Goal: Task Accomplishment & Management: Use online tool/utility

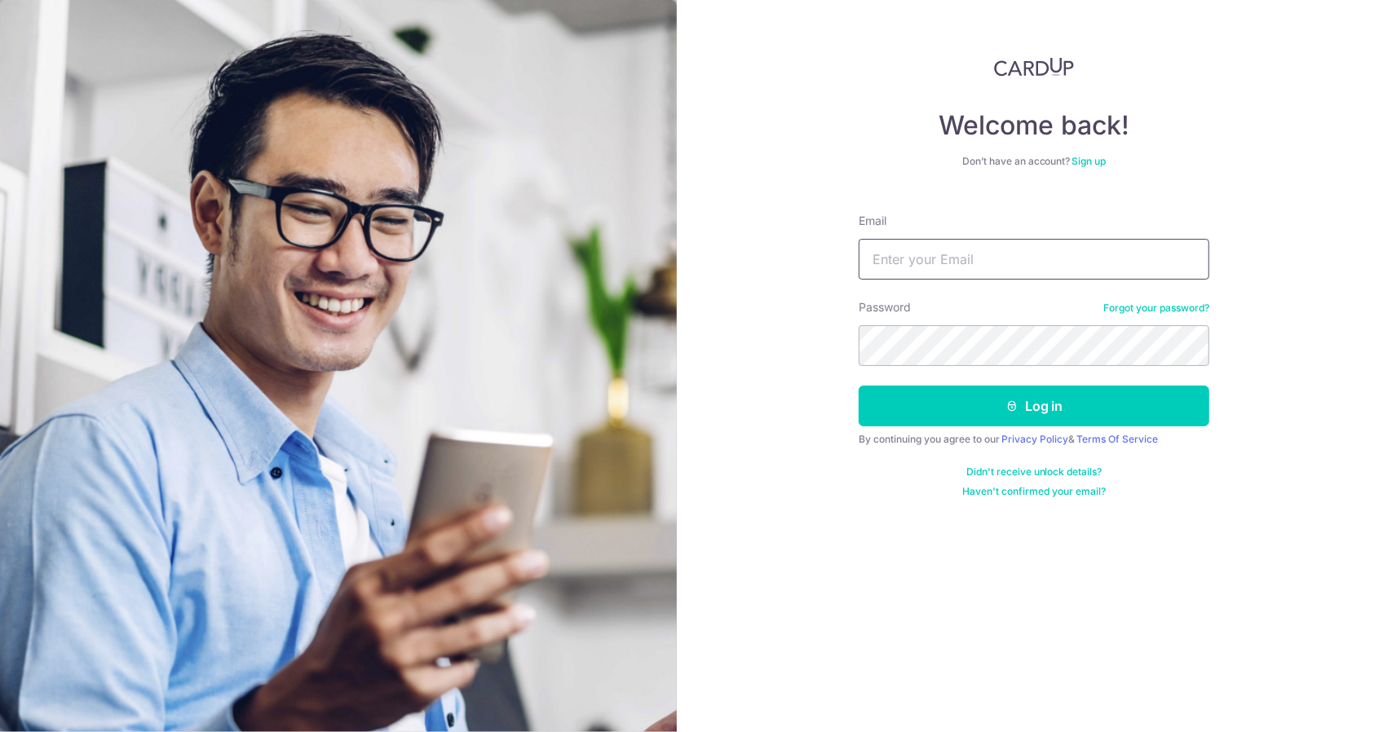
click at [926, 267] on input "Email" at bounding box center [1034, 259] width 351 height 41
type input "[EMAIL_ADDRESS][DOMAIN_NAME]"
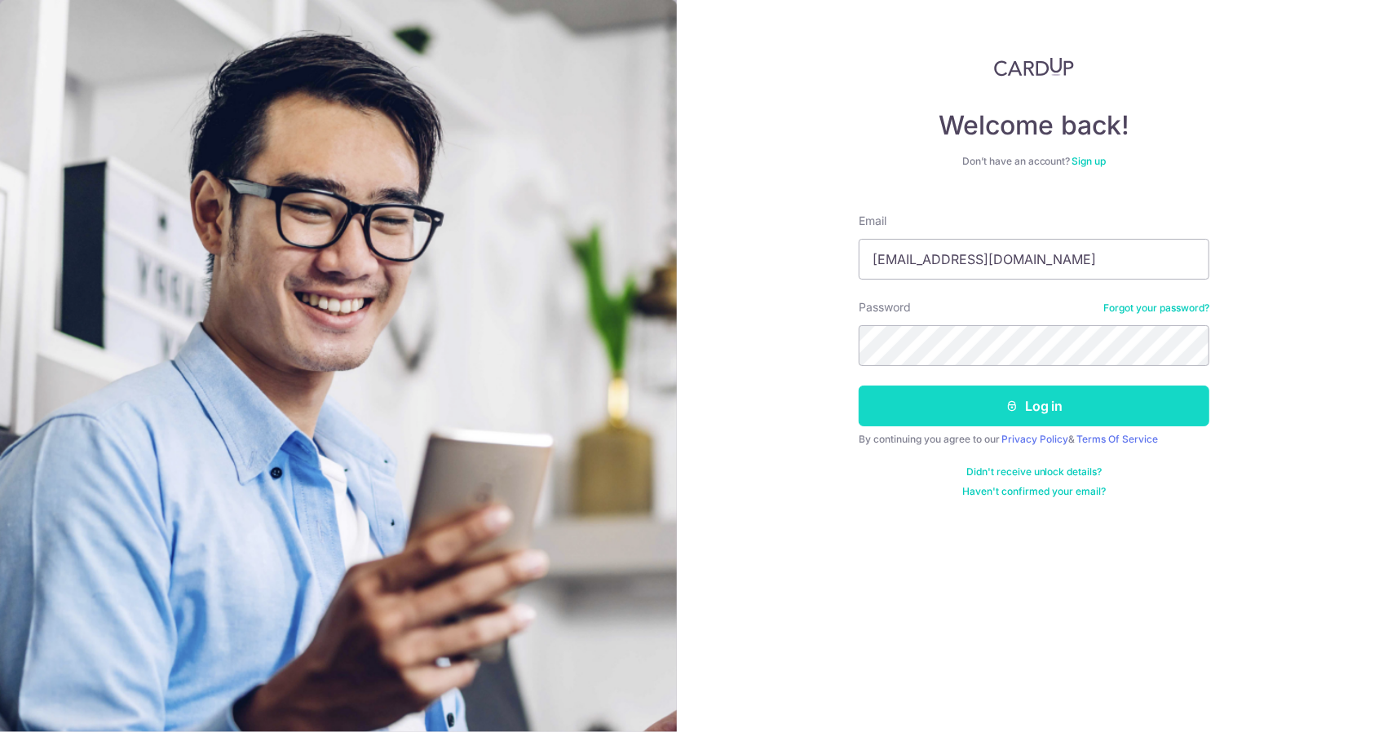
click at [973, 400] on button "Log in" at bounding box center [1034, 406] width 351 height 41
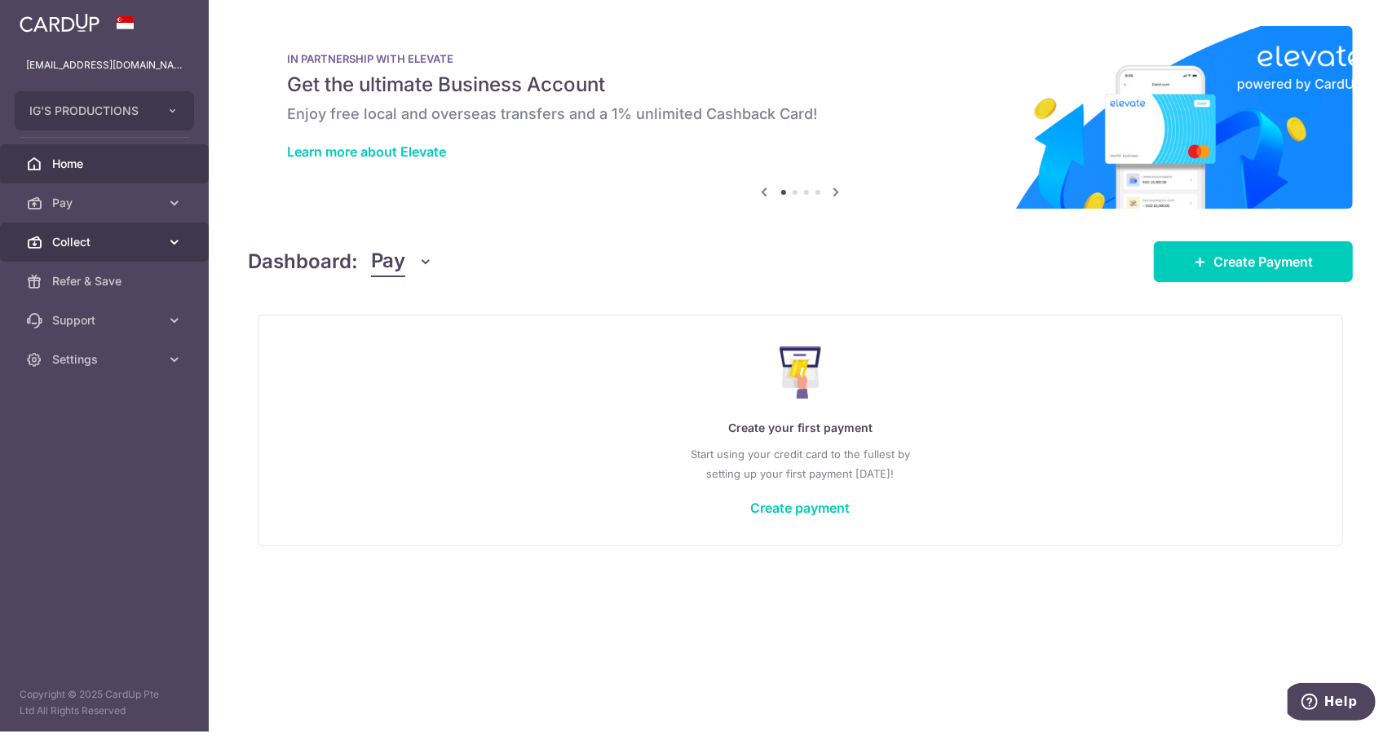
click at [85, 242] on span "Collect" at bounding box center [106, 242] width 108 height 16
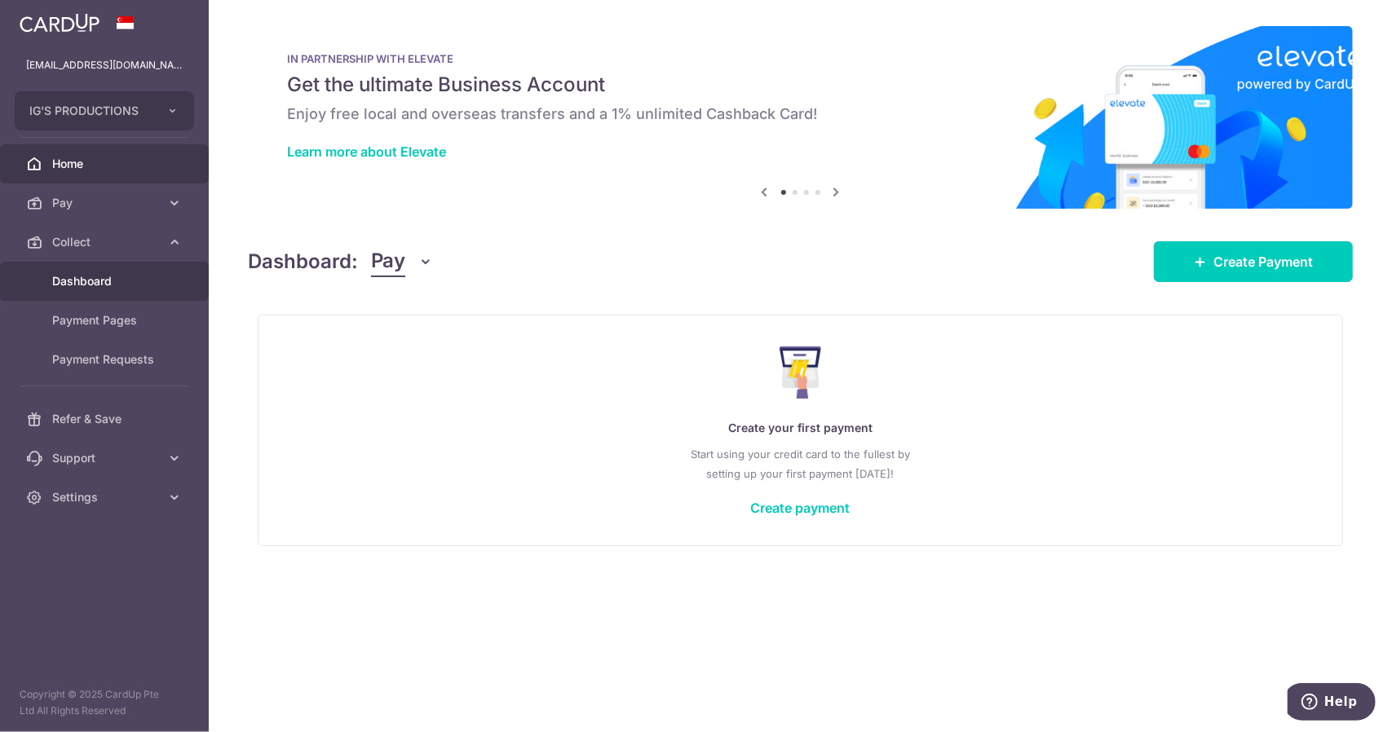
click at [106, 289] on span "Dashboard" at bounding box center [106, 281] width 108 height 16
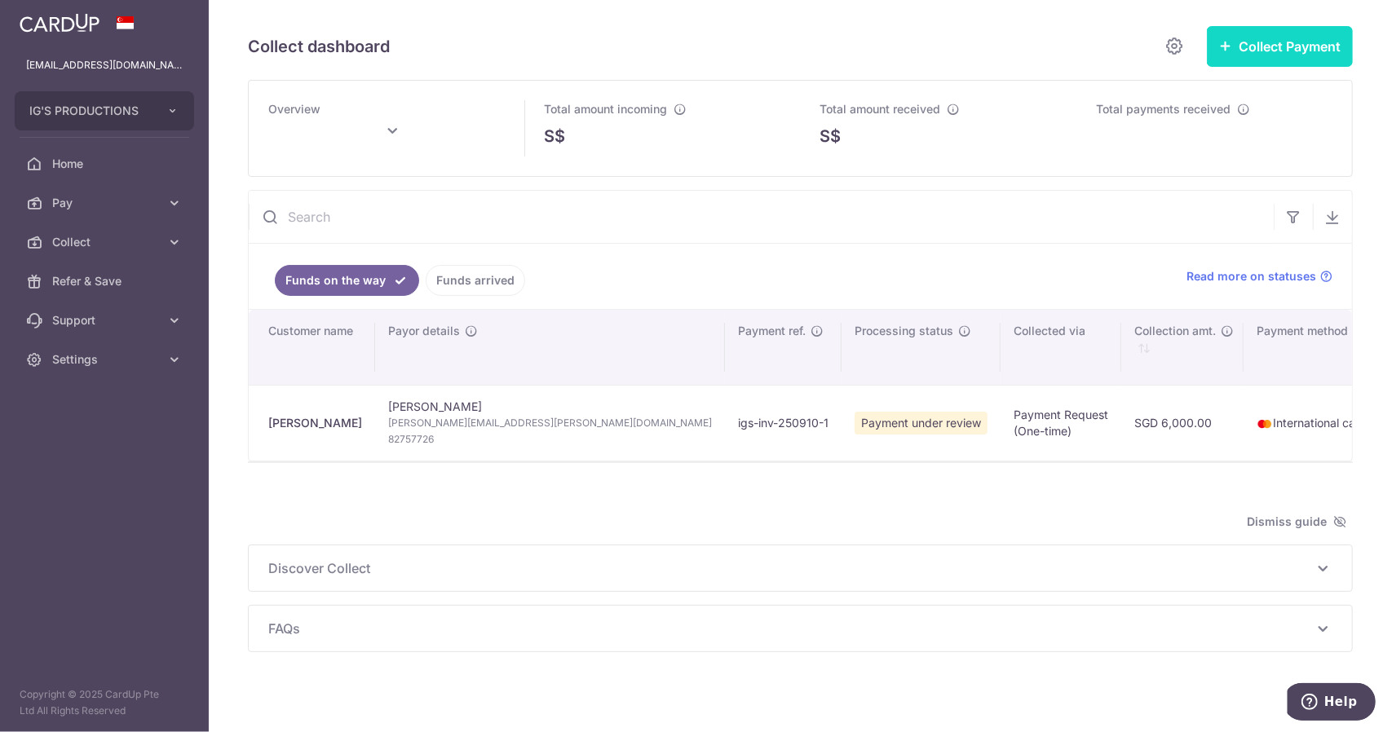
click at [1253, 49] on button "Collect Payment" at bounding box center [1280, 46] width 146 height 41
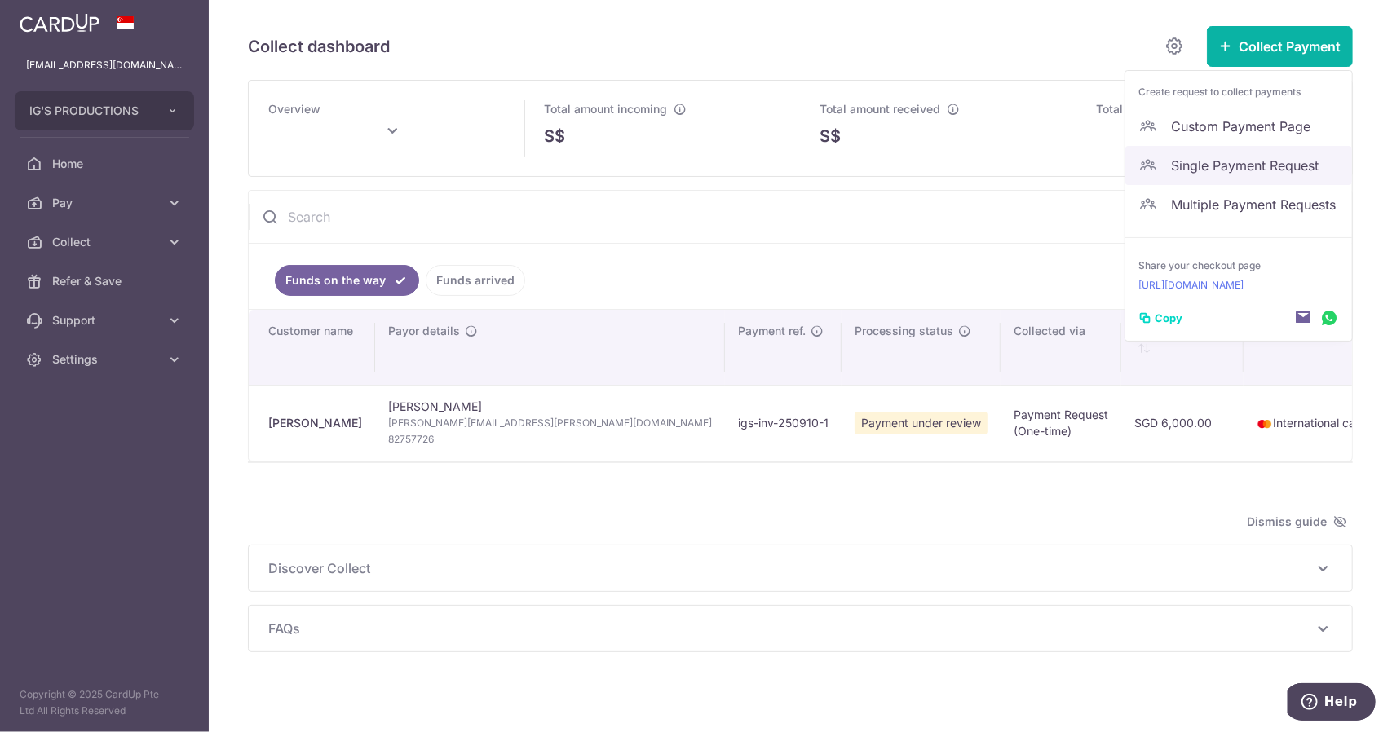
click at [1251, 168] on span "Single Payment Request" at bounding box center [1255, 166] width 168 height 20
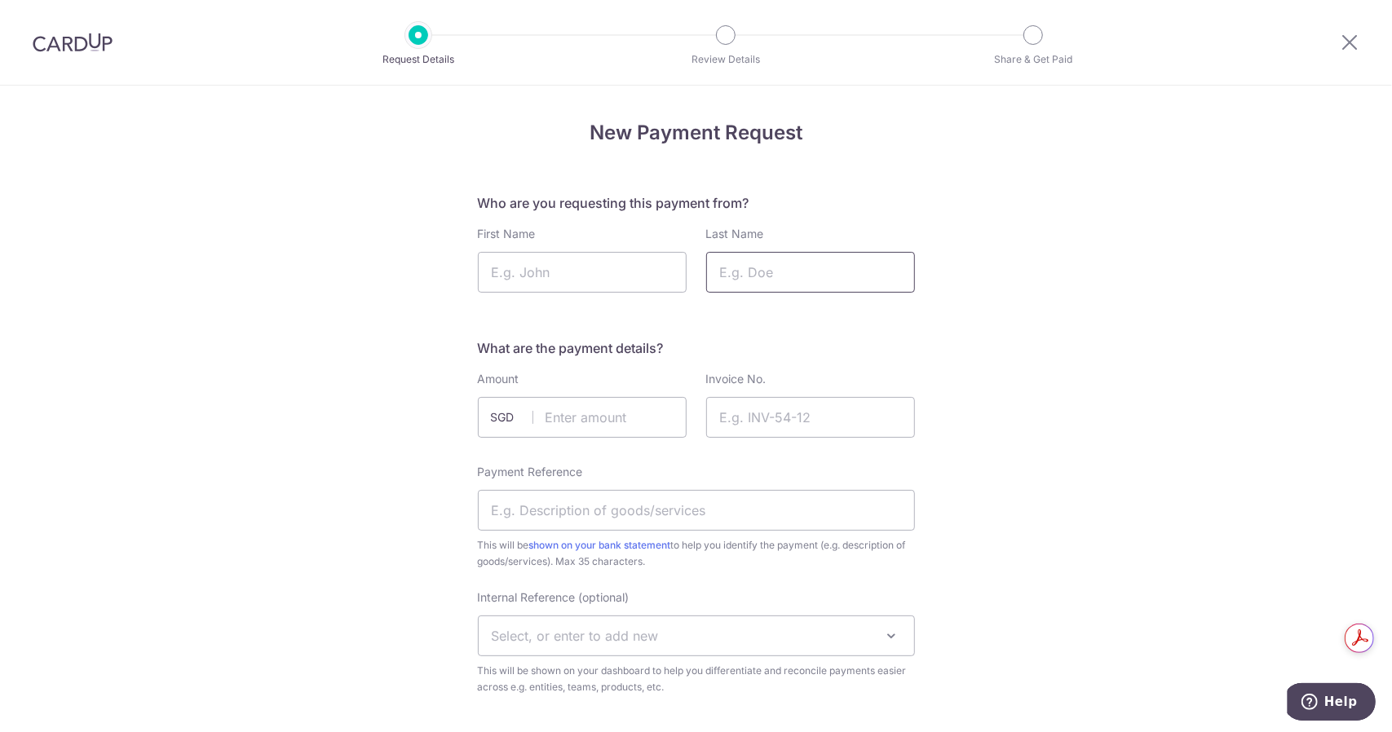
scroll to position [82, 0]
